Goal: Information Seeking & Learning: Learn about a topic

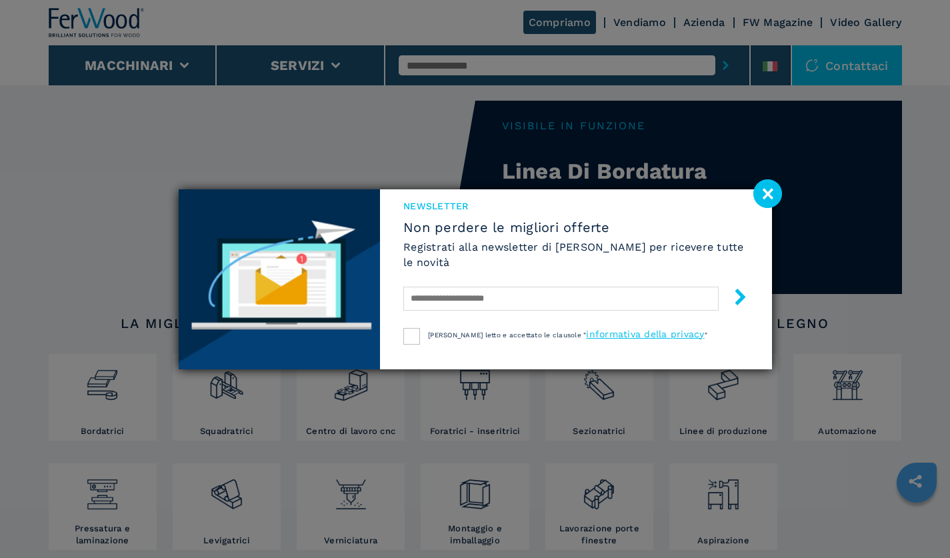
scroll to position [13, 0]
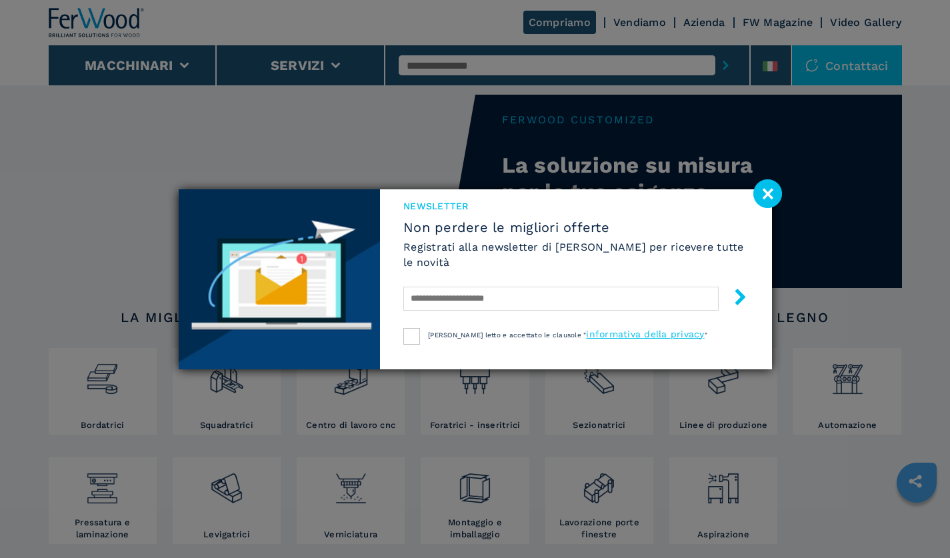
click at [773, 196] on image at bounding box center [767, 193] width 29 height 29
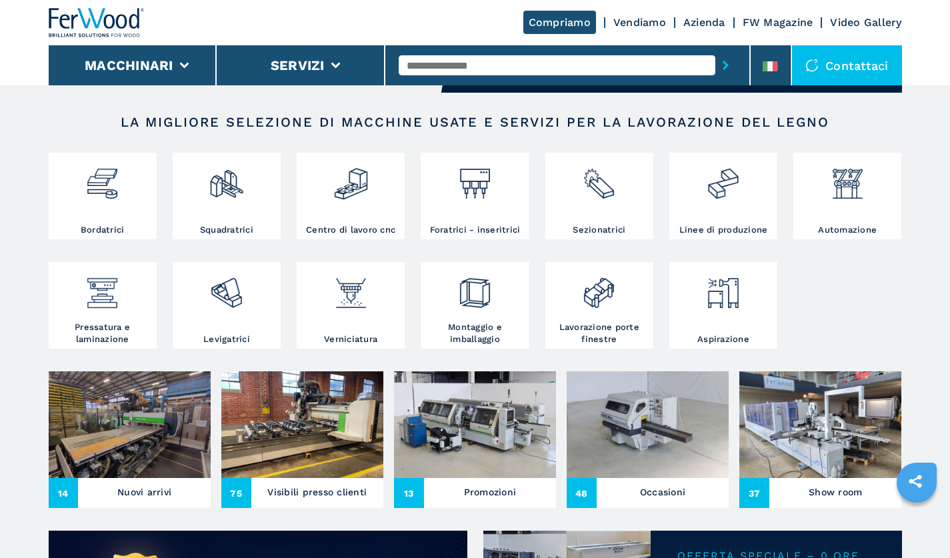
scroll to position [211, 0]
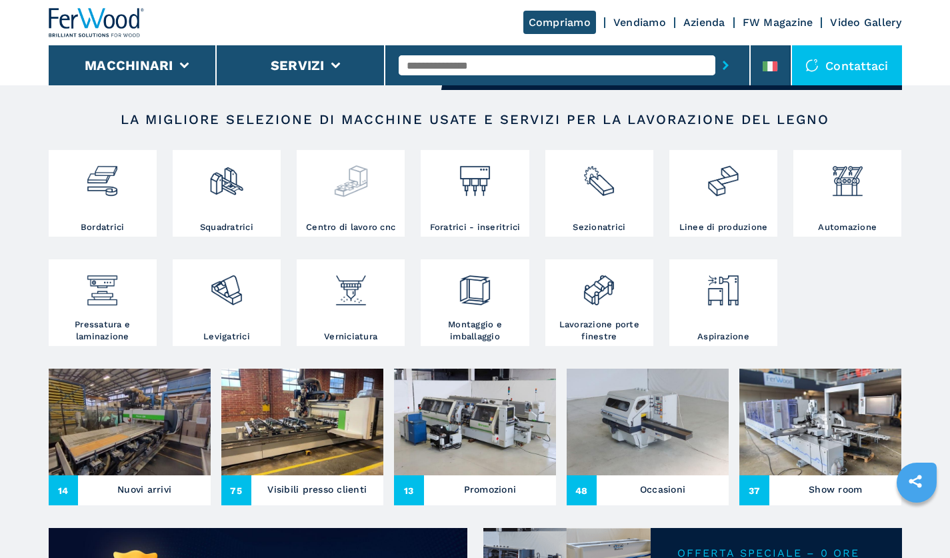
click at [339, 207] on div at bounding box center [350, 187] width 101 height 68
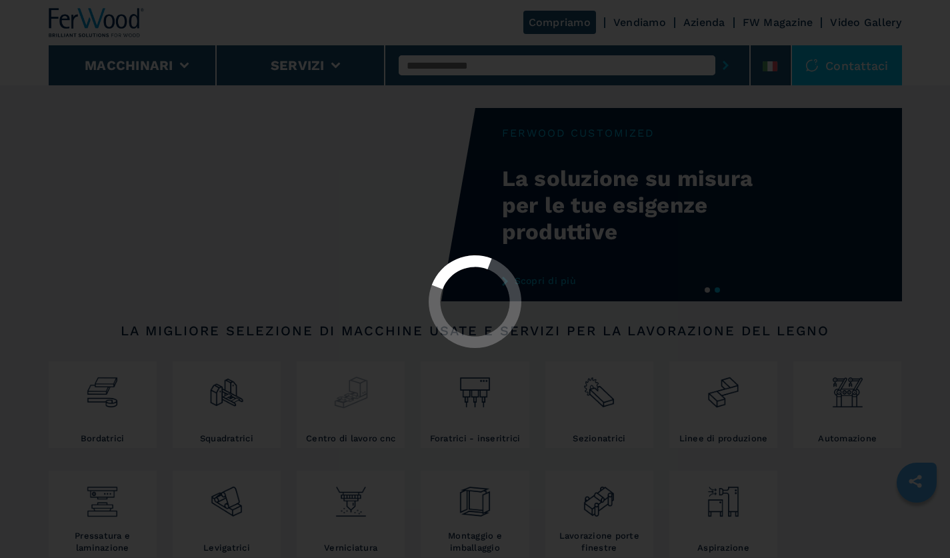
select select "**********"
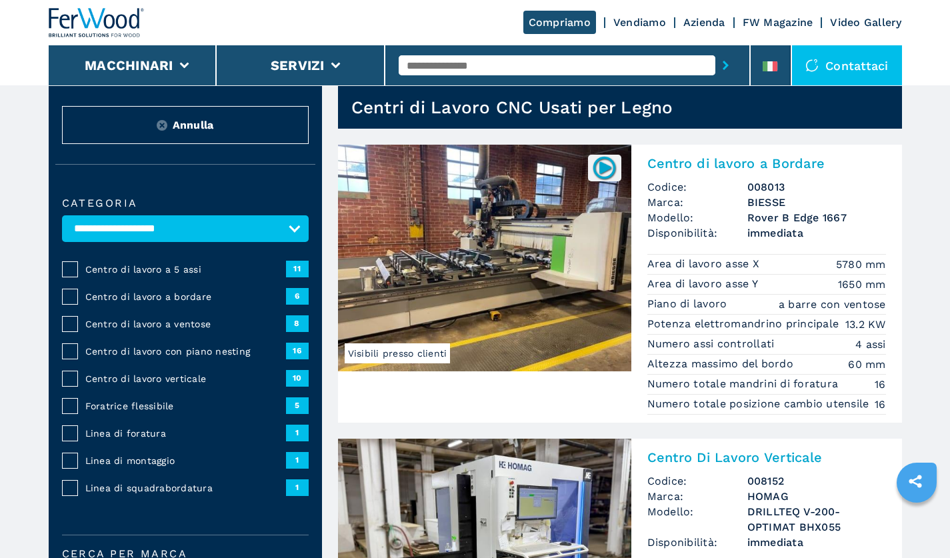
scroll to position [35, 0]
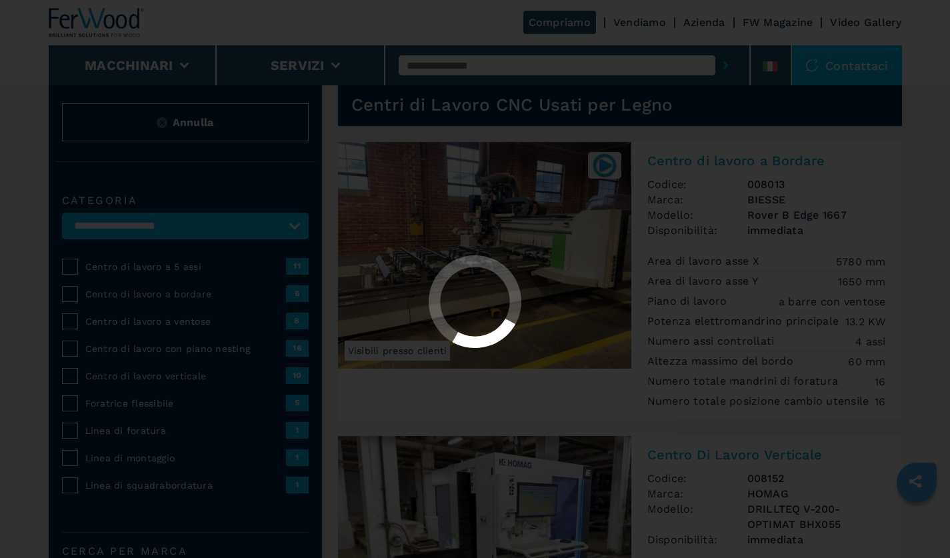
select select "**********"
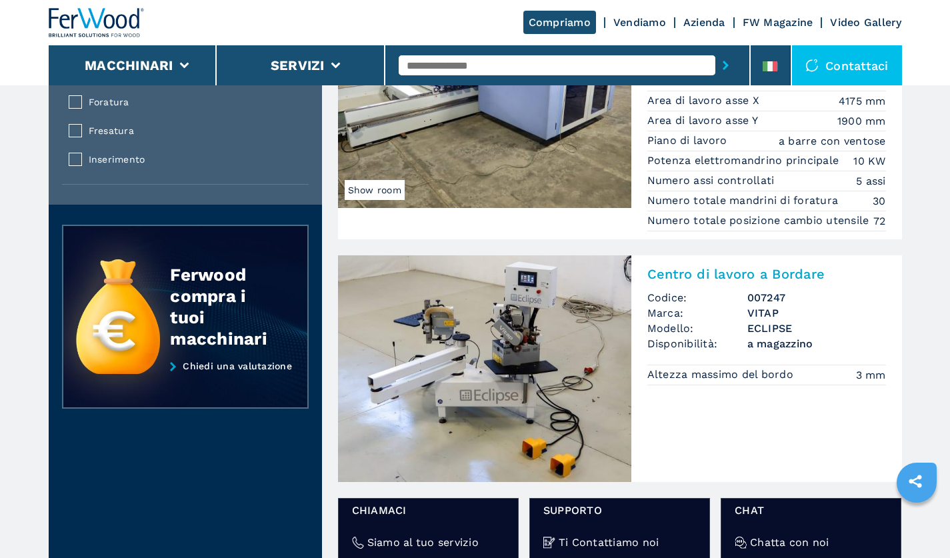
scroll to position [1522, 0]
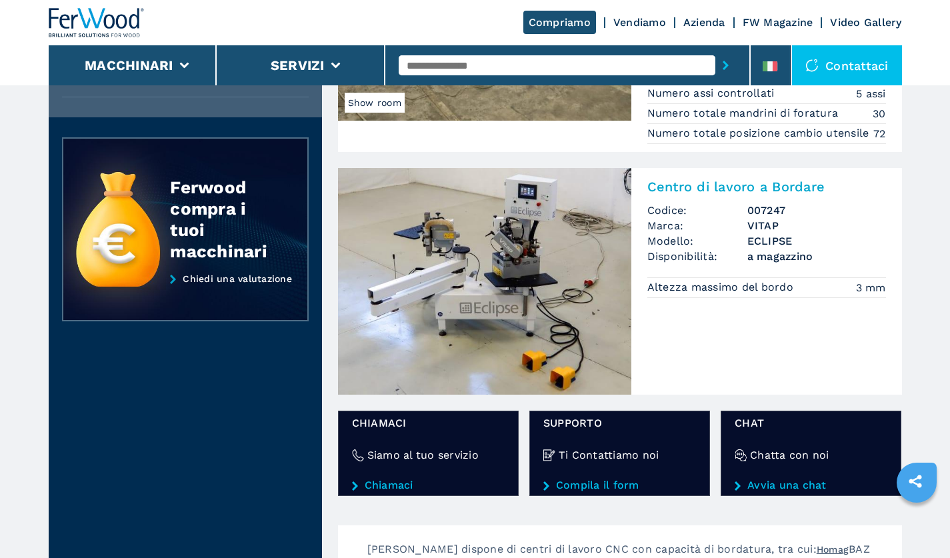
click at [736, 195] on h2 "Centro di lavoro a Bordare" at bounding box center [766, 187] width 239 height 16
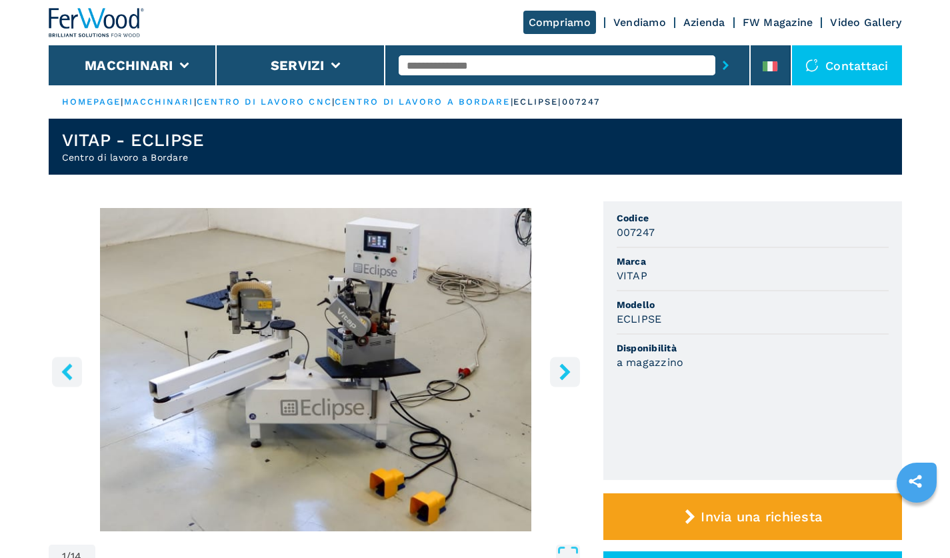
scroll to position [3, 0]
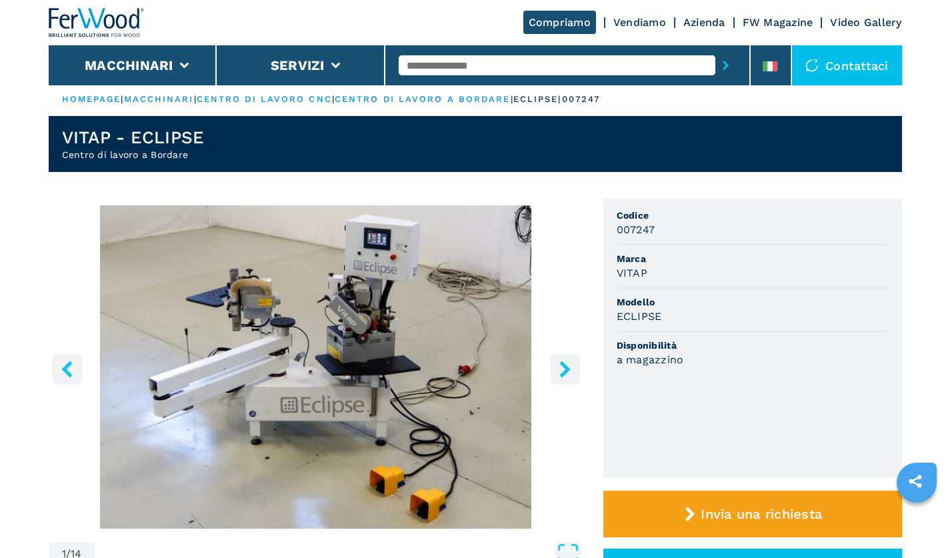
click at [564, 374] on icon "right-button" at bounding box center [564, 369] width 11 height 17
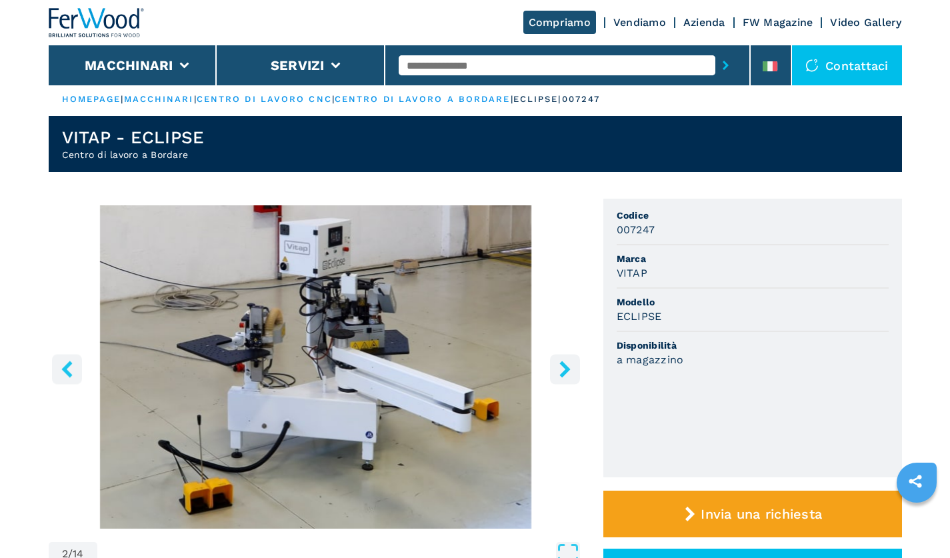
click at [564, 374] on icon "right-button" at bounding box center [564, 369] width 11 height 17
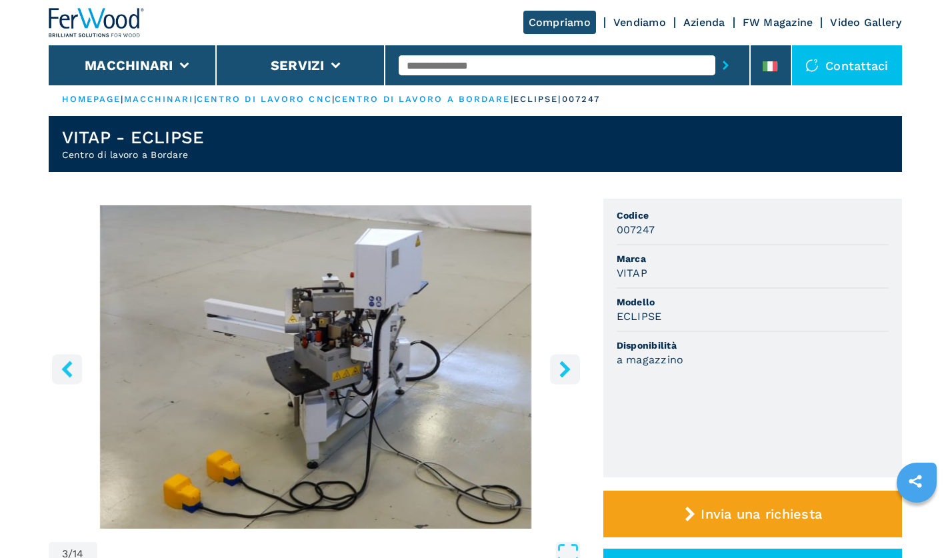
click at [564, 374] on icon "right-button" at bounding box center [564, 369] width 11 height 17
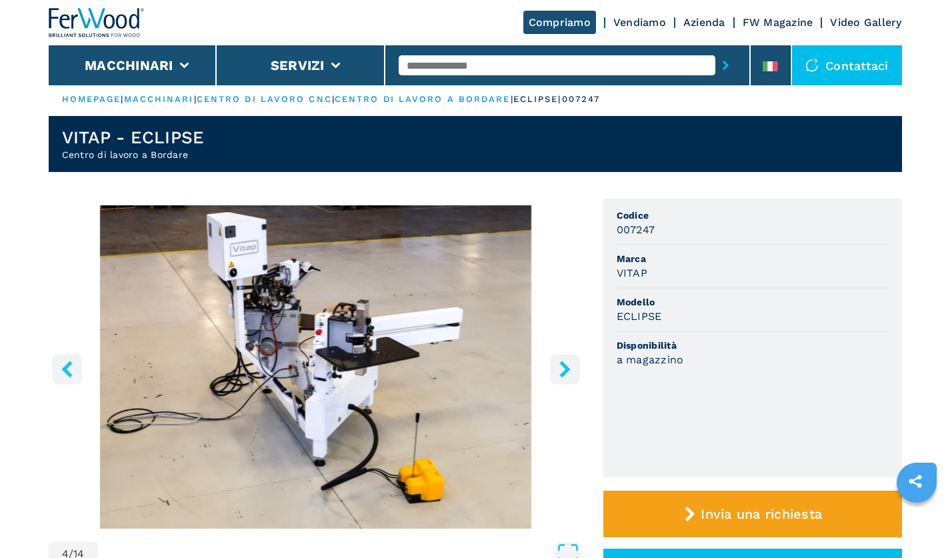
click at [564, 374] on icon "right-button" at bounding box center [564, 369] width 11 height 17
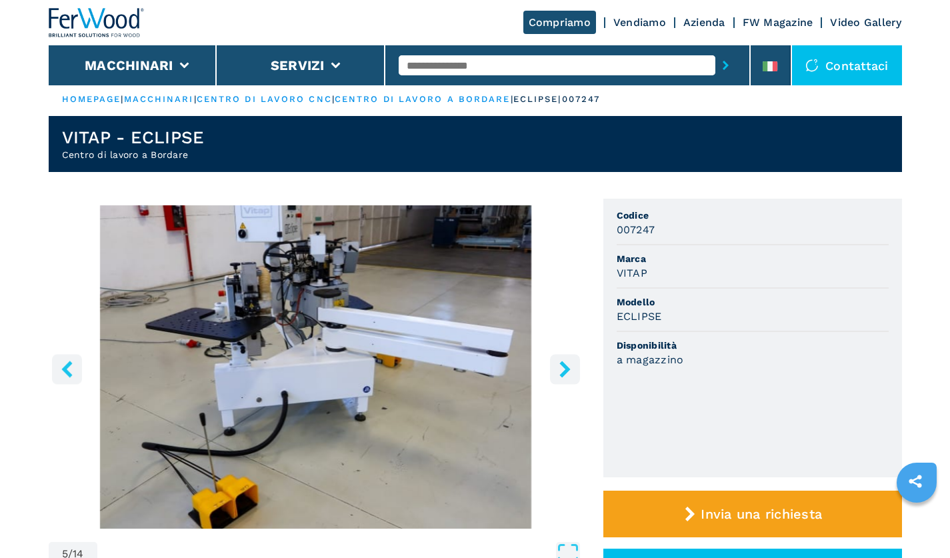
click at [564, 374] on icon "right-button" at bounding box center [564, 369] width 11 height 17
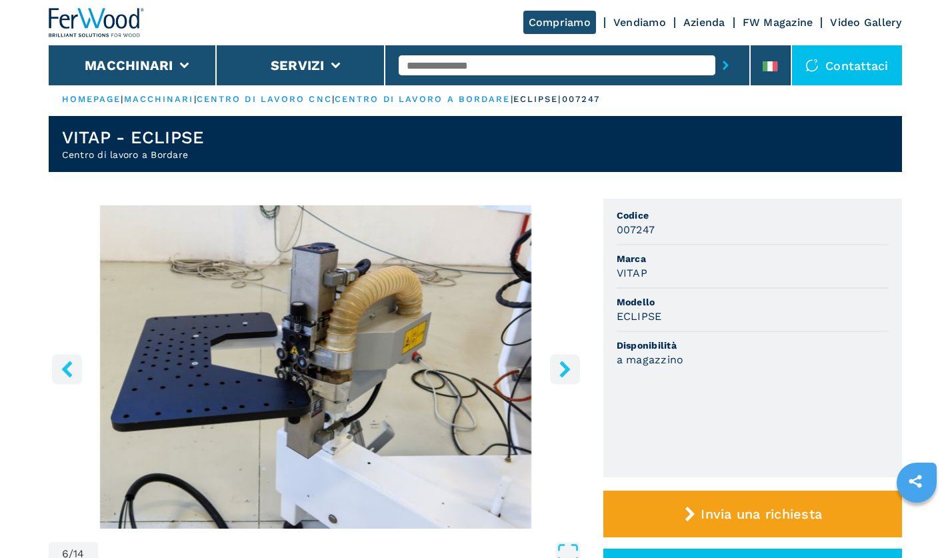
click at [564, 374] on icon "right-button" at bounding box center [564, 369] width 11 height 17
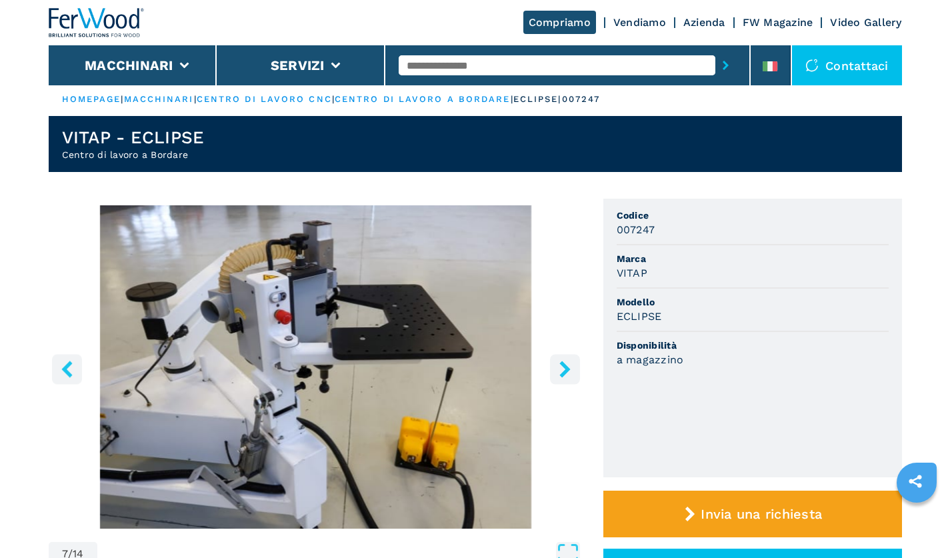
click at [564, 374] on icon "right-button" at bounding box center [564, 369] width 11 height 17
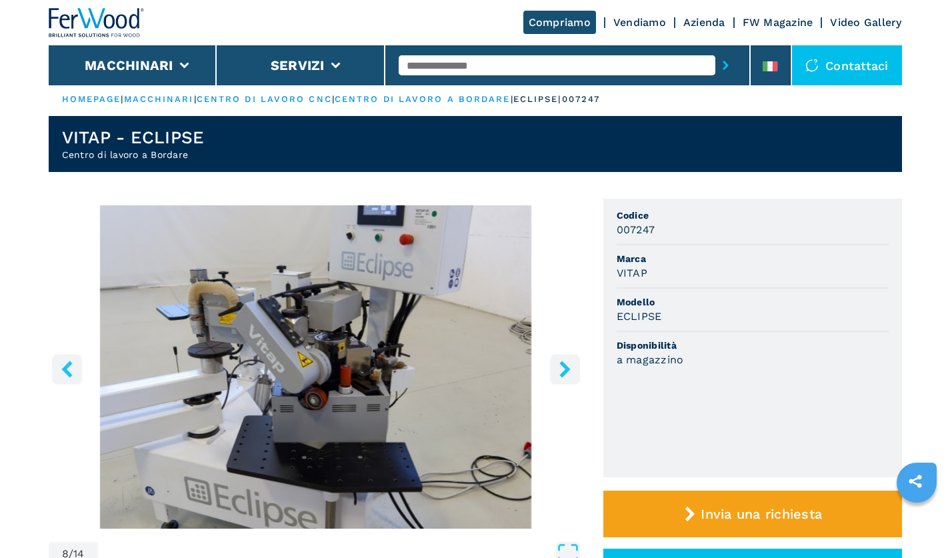
click at [564, 374] on icon "right-button" at bounding box center [564, 369] width 11 height 17
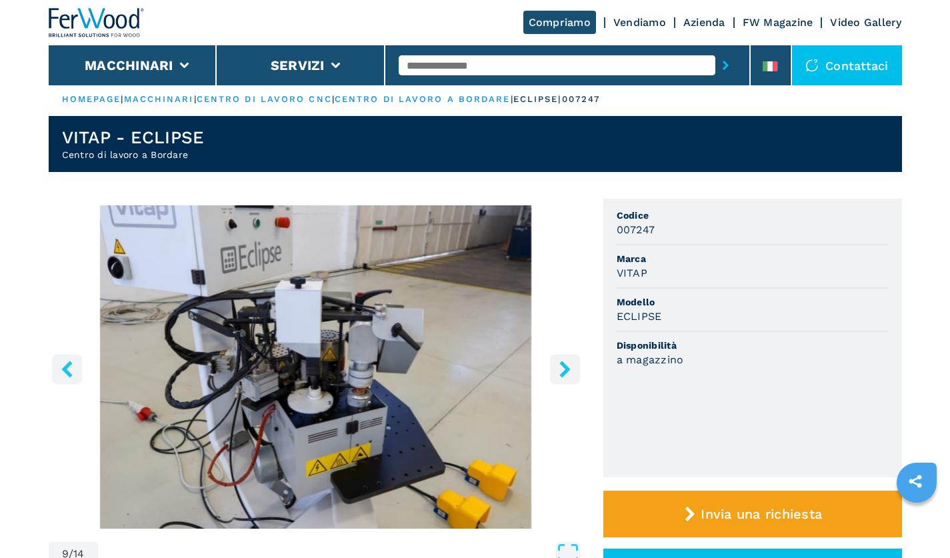
click at [564, 374] on icon "right-button" at bounding box center [564, 369] width 11 height 17
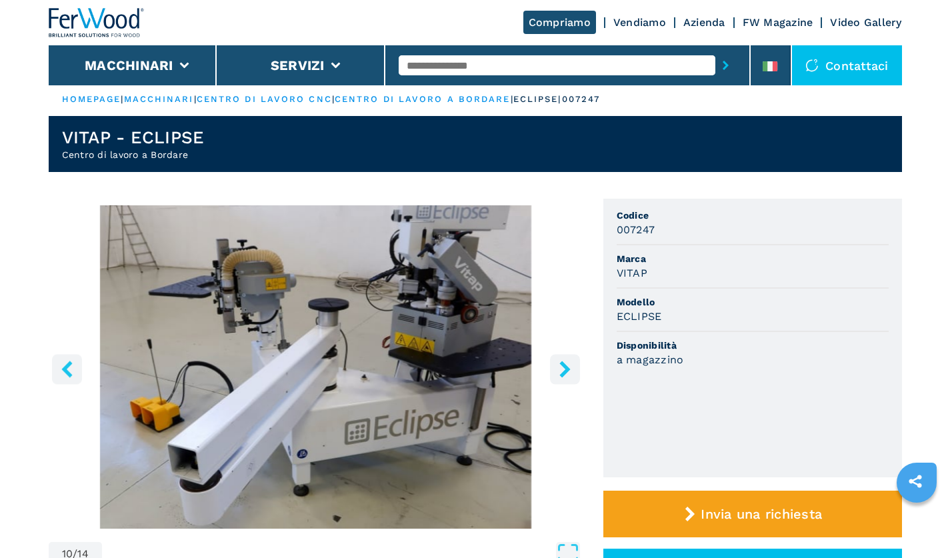
click at [564, 374] on icon "right-button" at bounding box center [564, 369] width 11 height 17
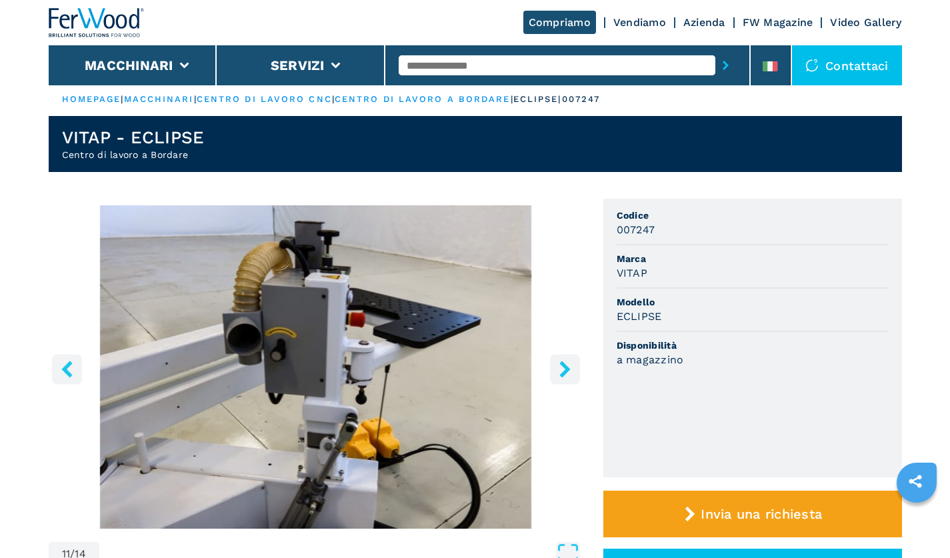
click at [564, 374] on icon "right-button" at bounding box center [564, 369] width 11 height 17
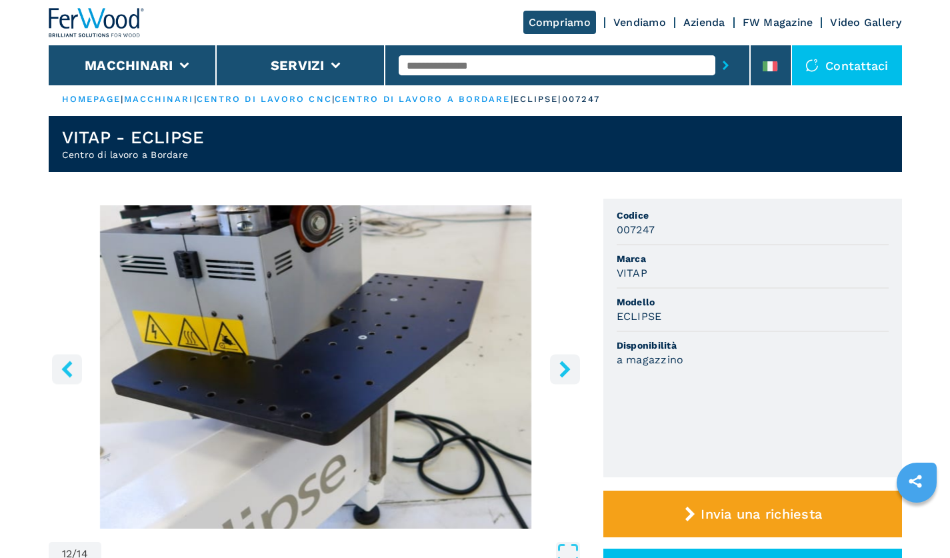
click at [564, 374] on icon "right-button" at bounding box center [564, 369] width 11 height 17
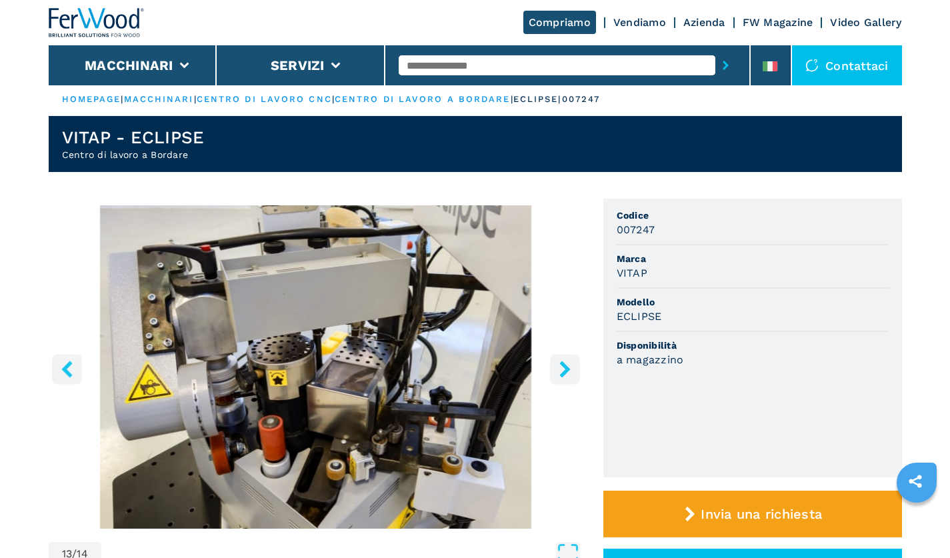
click at [564, 374] on icon "right-button" at bounding box center [564, 369] width 11 height 17
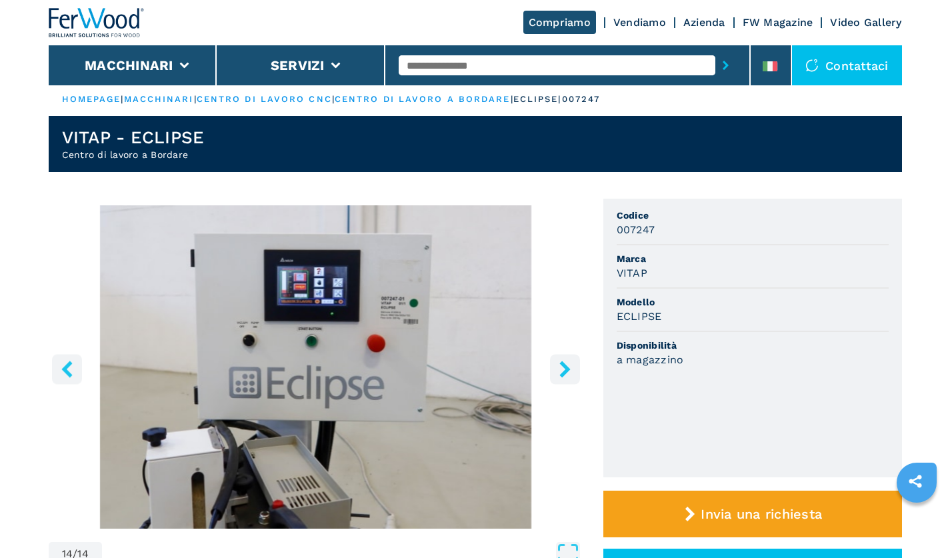
click at [564, 374] on icon "right-button" at bounding box center [564, 369] width 11 height 17
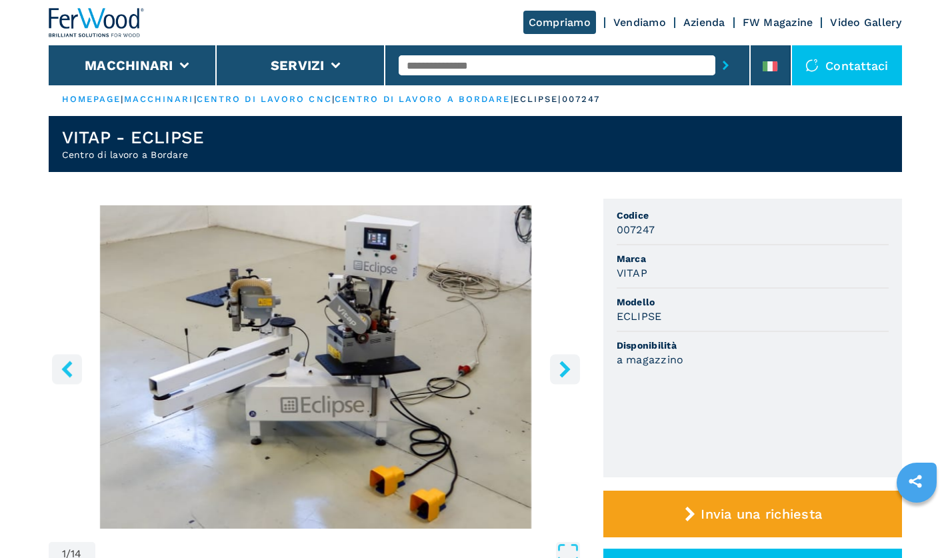
click at [564, 374] on icon "right-button" at bounding box center [564, 369] width 11 height 17
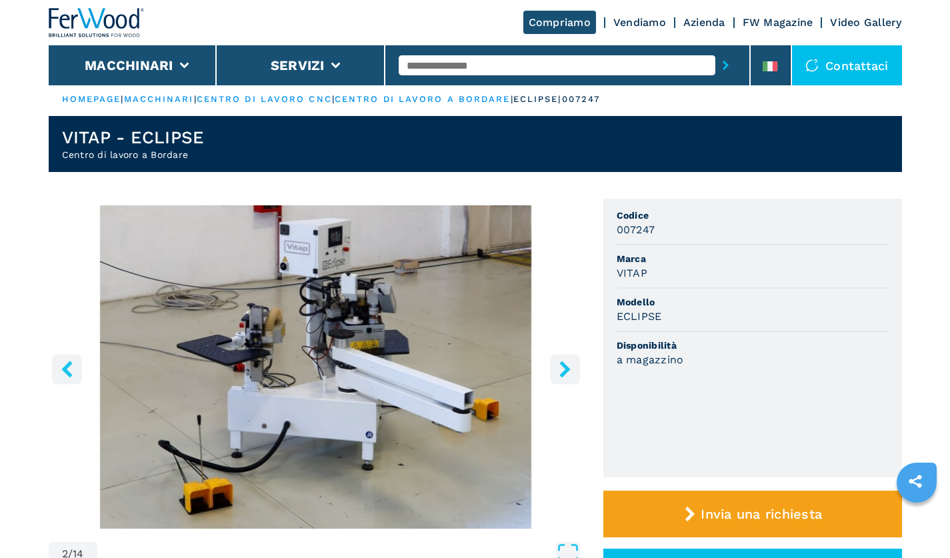
click at [564, 374] on icon "right-button" at bounding box center [564, 369] width 11 height 17
